Goal: Task Accomplishment & Management: Use online tool/utility

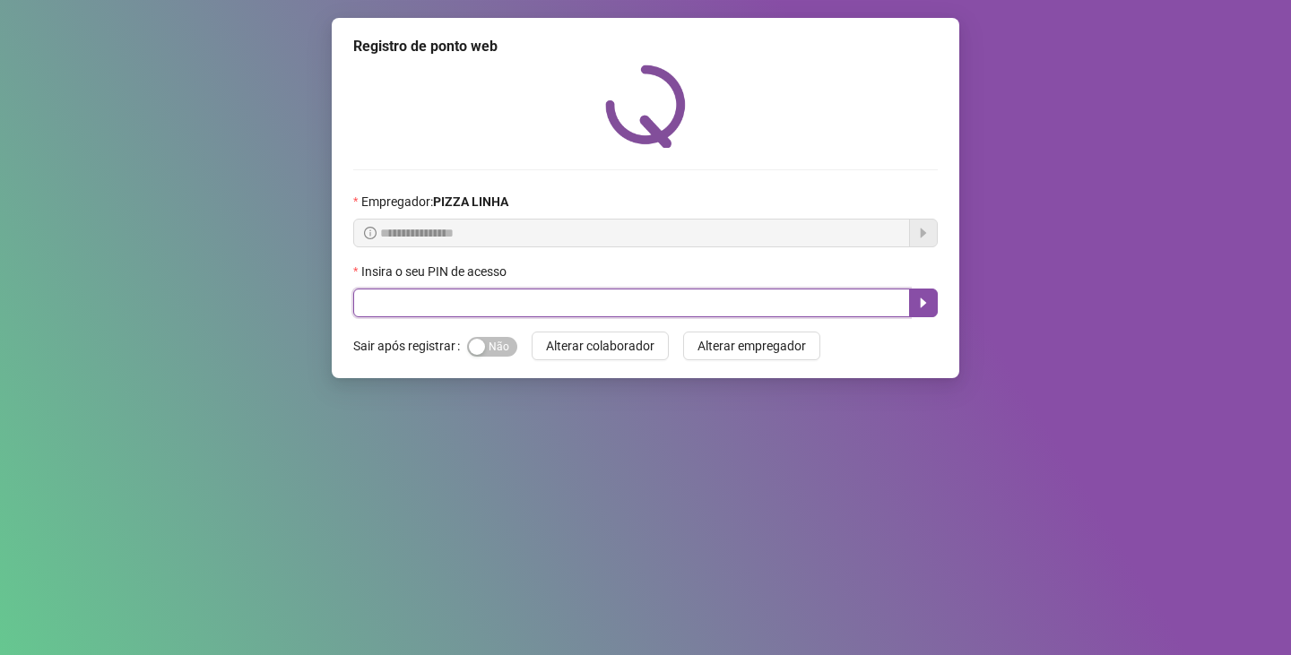
click at [688, 309] on input "text" at bounding box center [631, 303] width 557 height 29
type input "**"
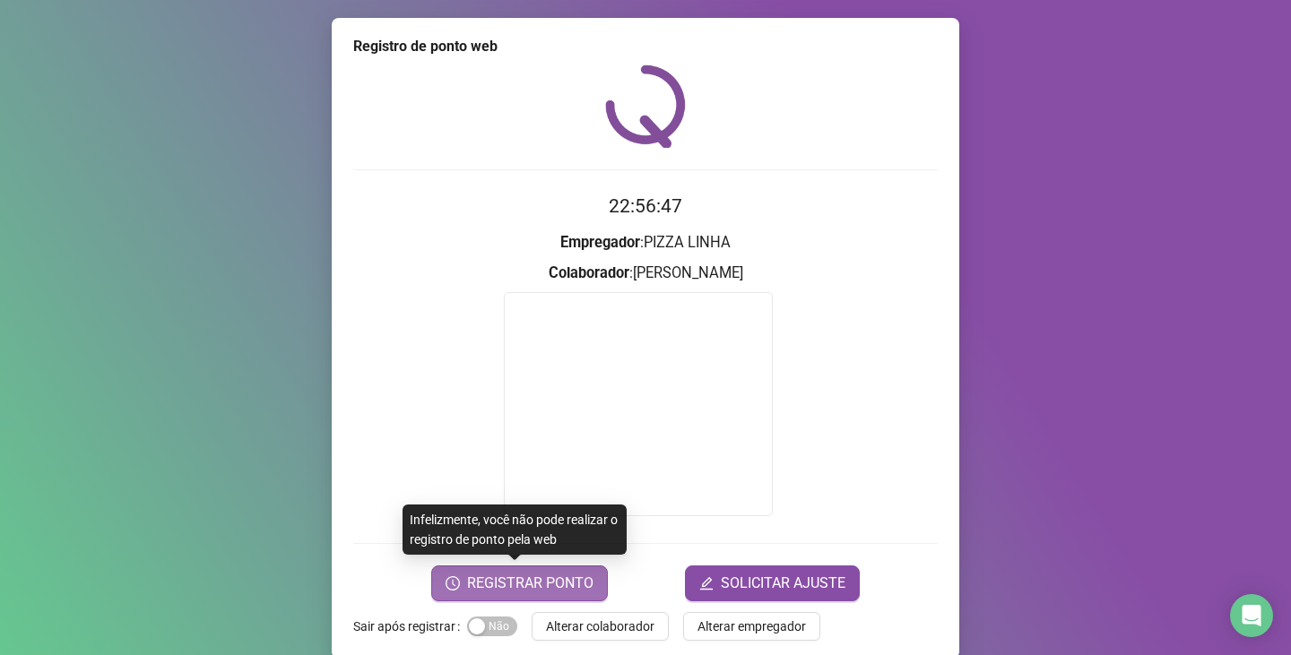
click at [485, 594] on span "REGISTRAR PONTO" at bounding box center [530, 584] width 126 height 22
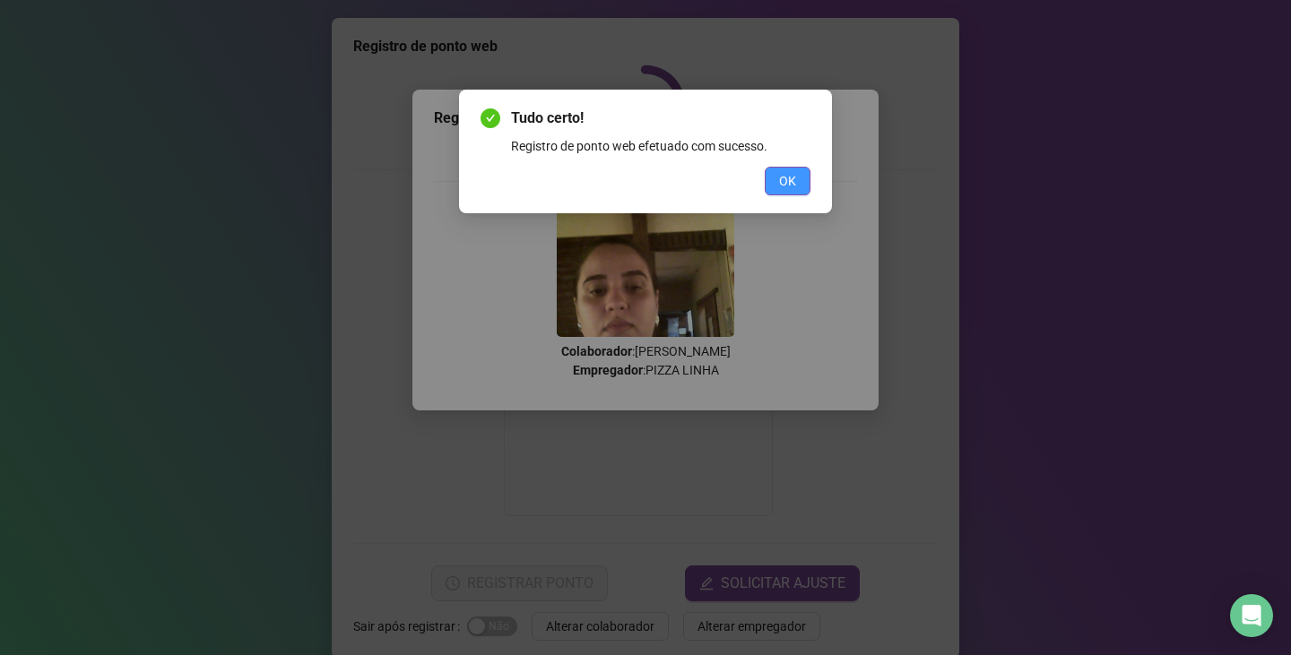
click at [808, 183] on button "OK" at bounding box center [788, 181] width 46 height 29
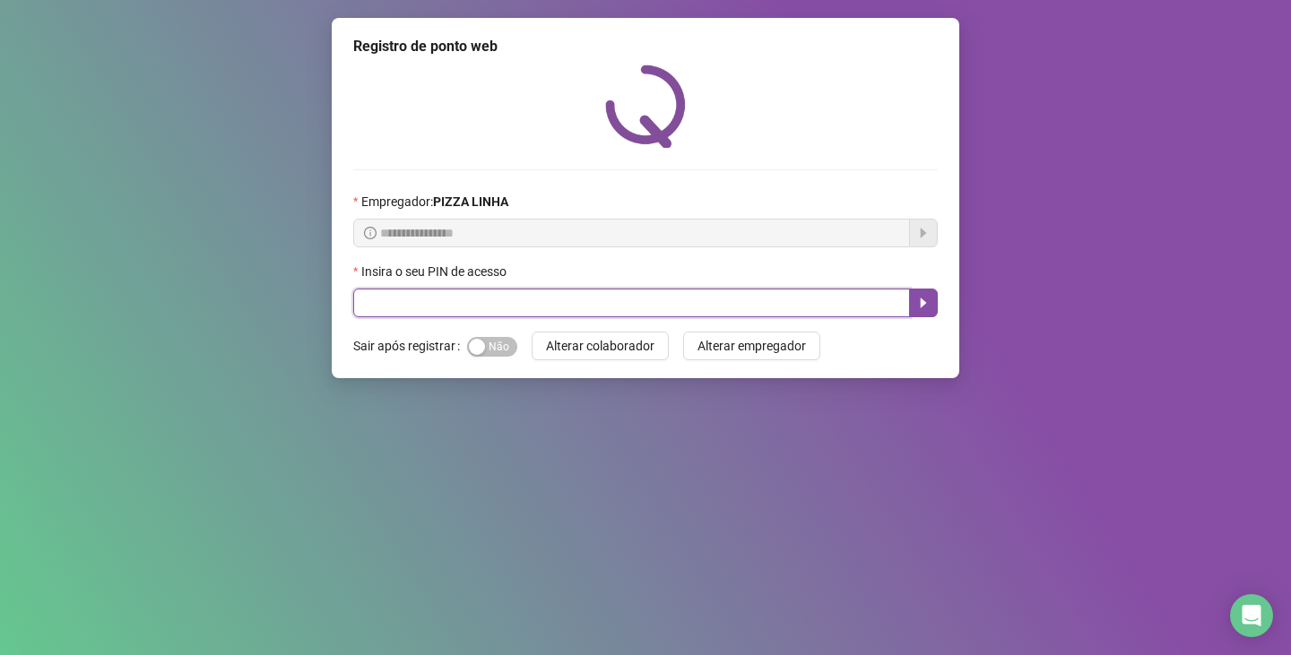
click at [461, 308] on input "text" at bounding box center [631, 303] width 557 height 29
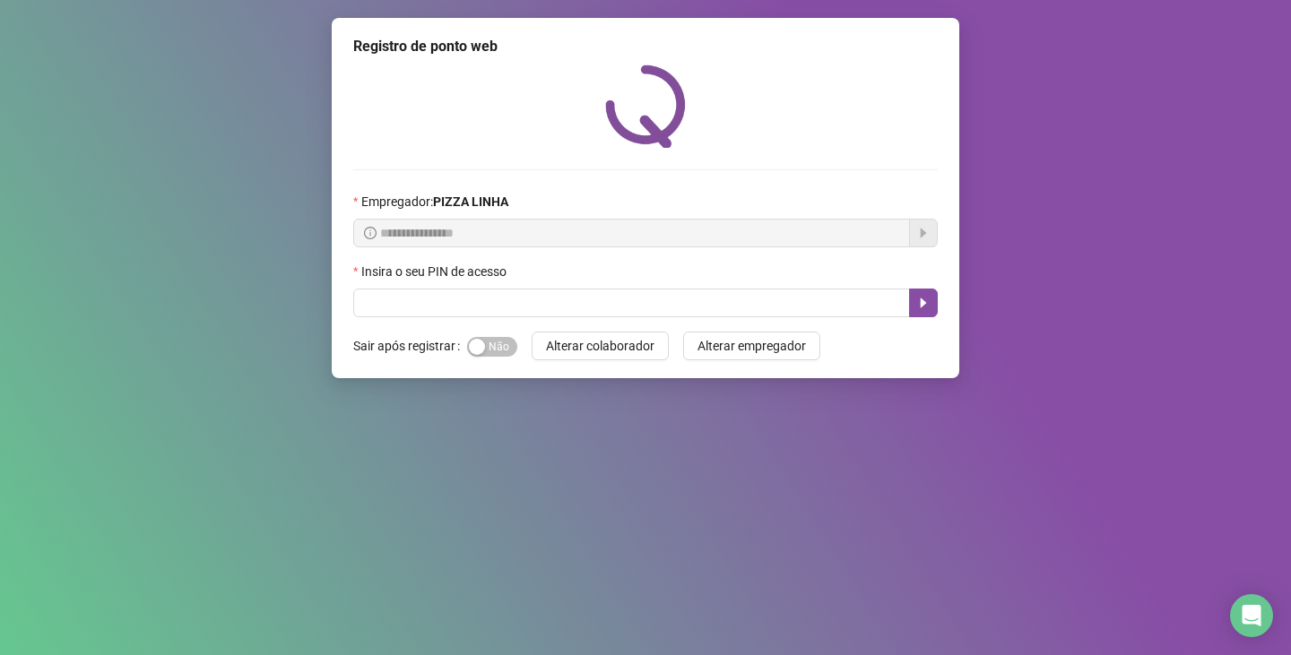
click at [464, 285] on div "Insira o seu PIN de acesso" at bounding box center [645, 275] width 585 height 27
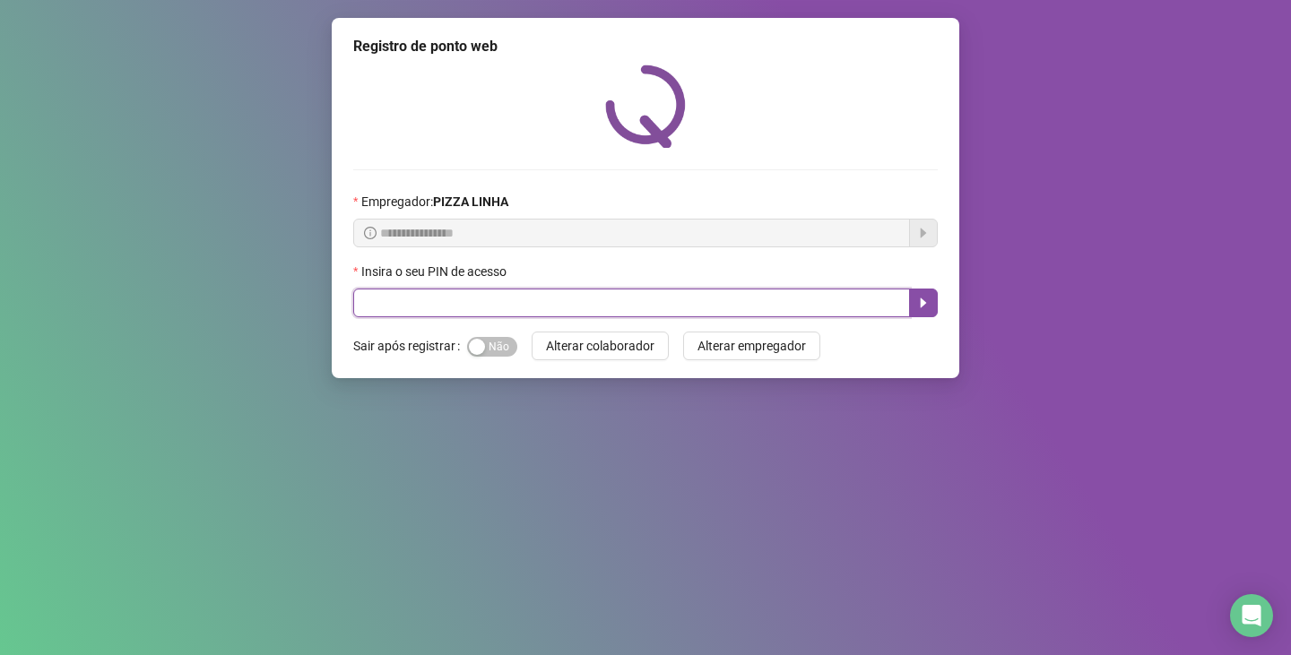
click at [429, 306] on input "text" at bounding box center [631, 303] width 557 height 29
type input "**"
click at [922, 306] on icon "caret-right" at bounding box center [924, 304] width 6 height 10
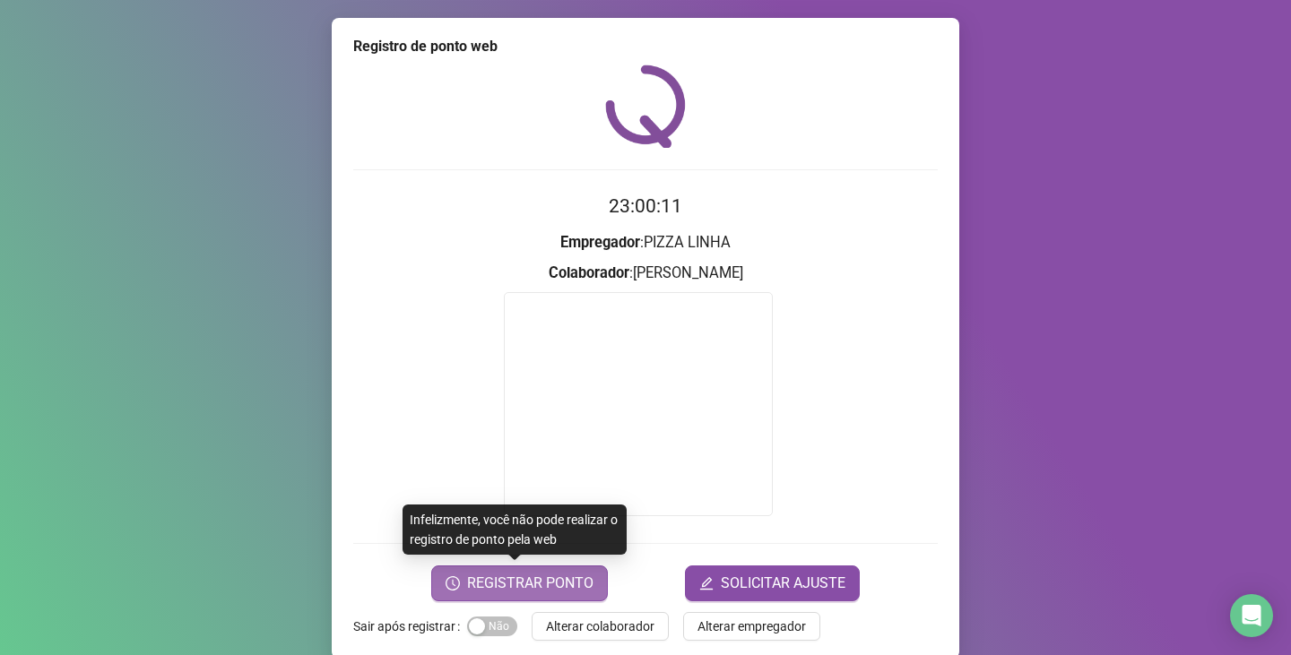
click at [515, 577] on span "REGISTRAR PONTO" at bounding box center [530, 584] width 126 height 22
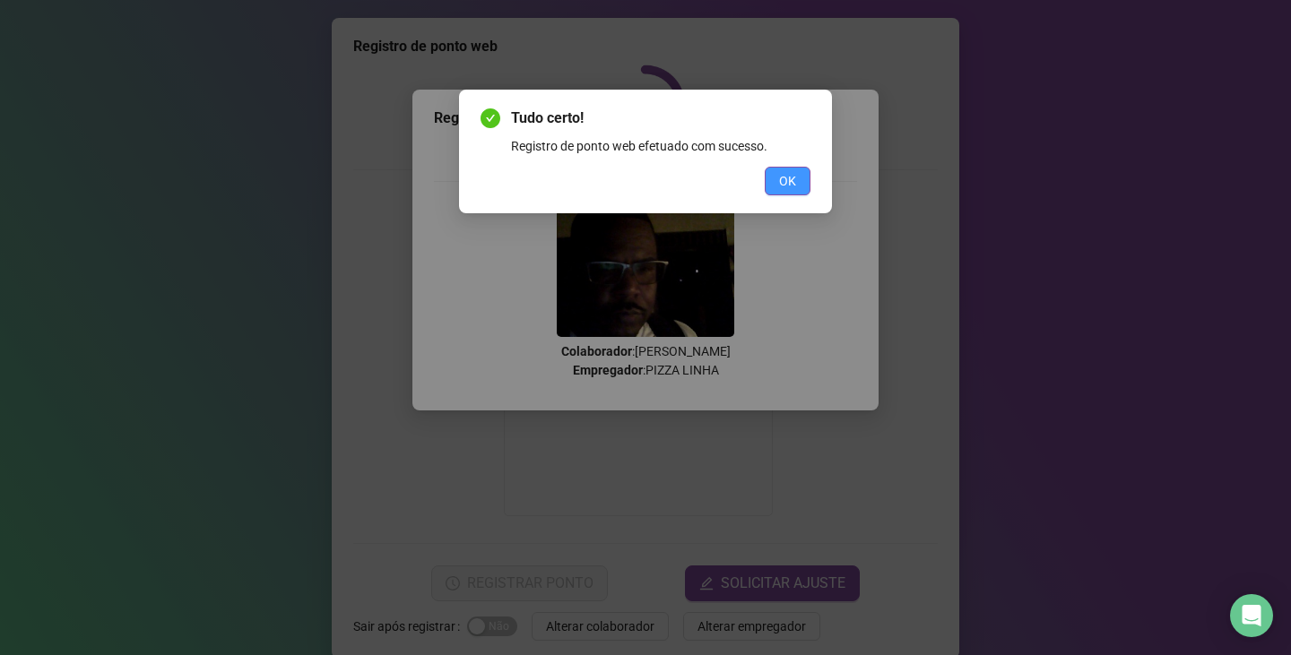
click at [790, 178] on span "OK" at bounding box center [787, 181] width 17 height 20
